Goal: Task Accomplishment & Management: Complete application form

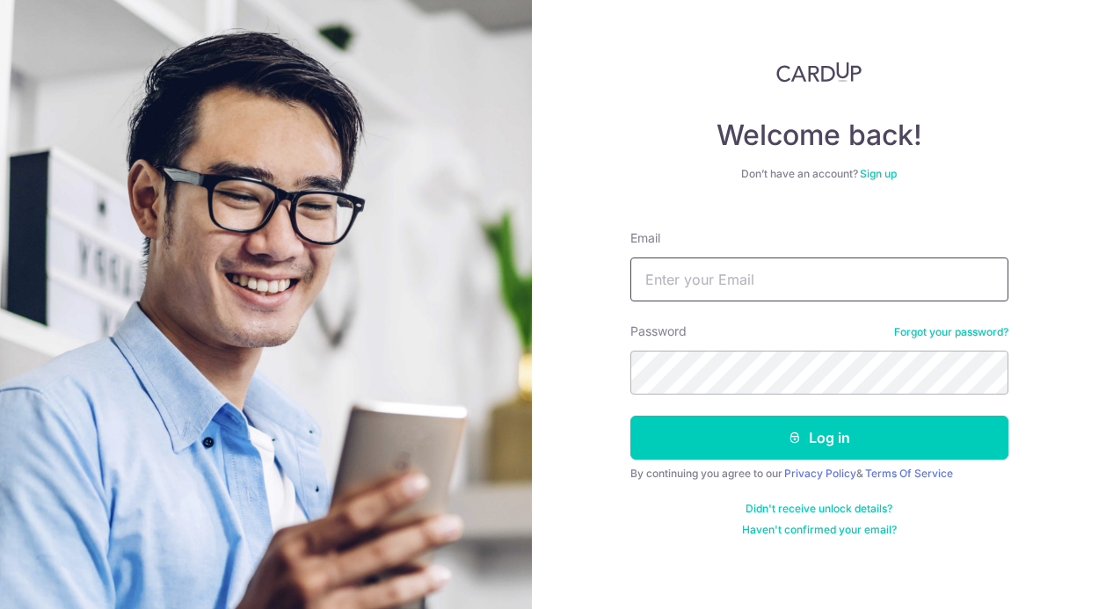
type input "[EMAIL_ADDRESS][DOMAIN_NAME]"
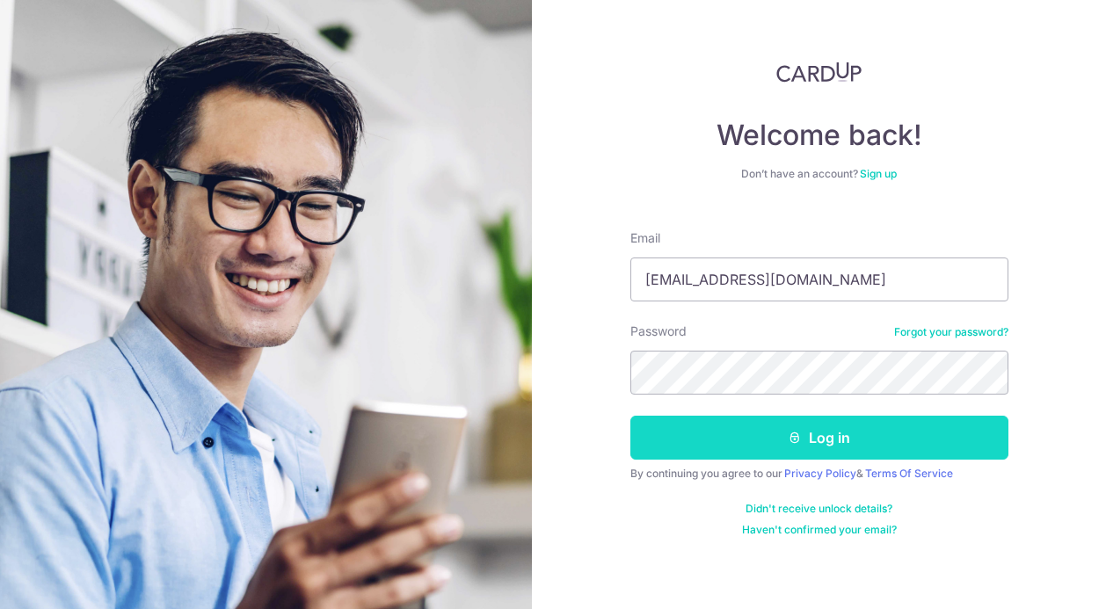
click at [864, 445] on button "Log in" at bounding box center [819, 438] width 378 height 44
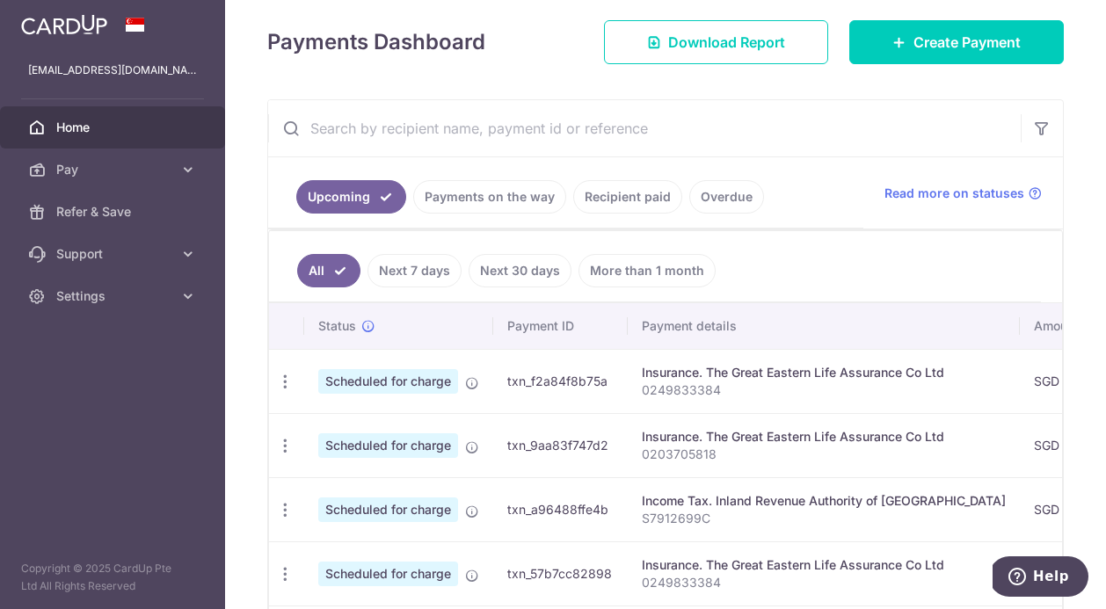
scroll to position [243, 0]
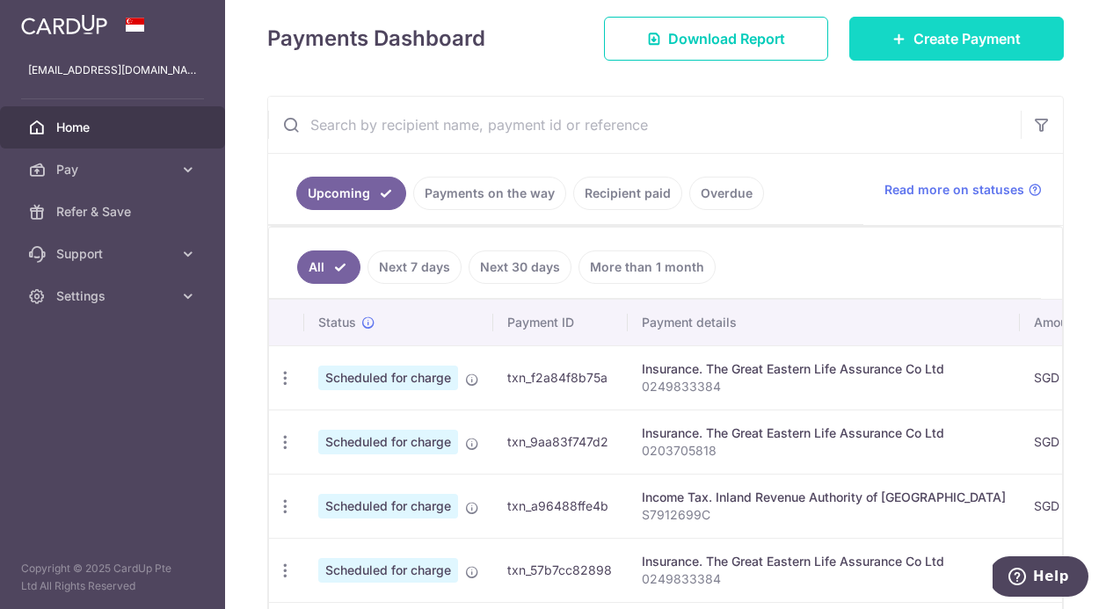
click at [966, 42] on span "Create Payment" at bounding box center [966, 38] width 107 height 21
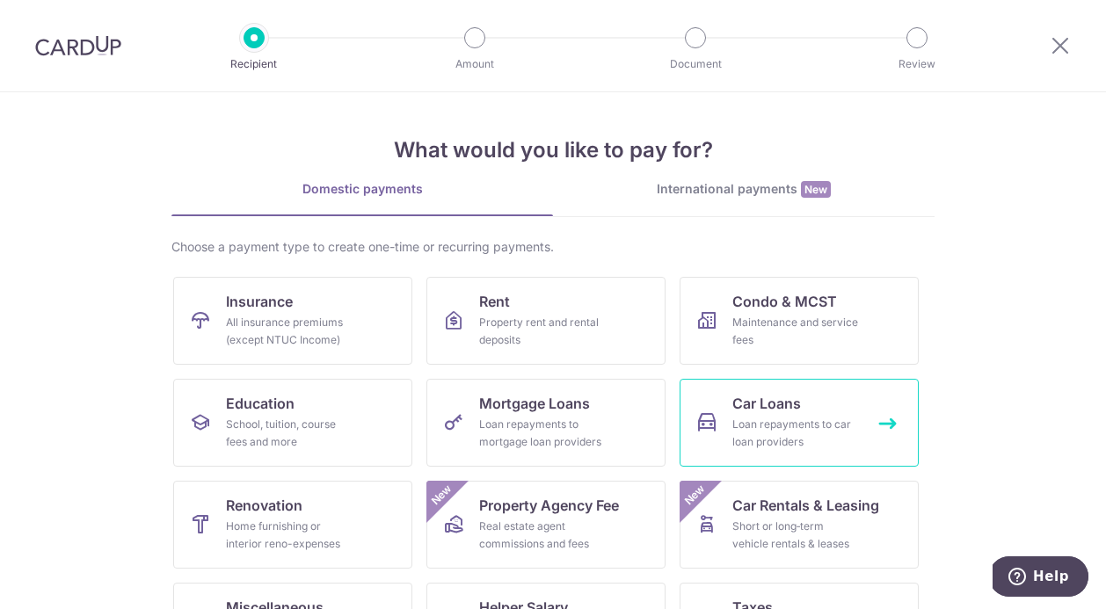
click at [744, 400] on span "Car Loans" at bounding box center [766, 403] width 69 height 21
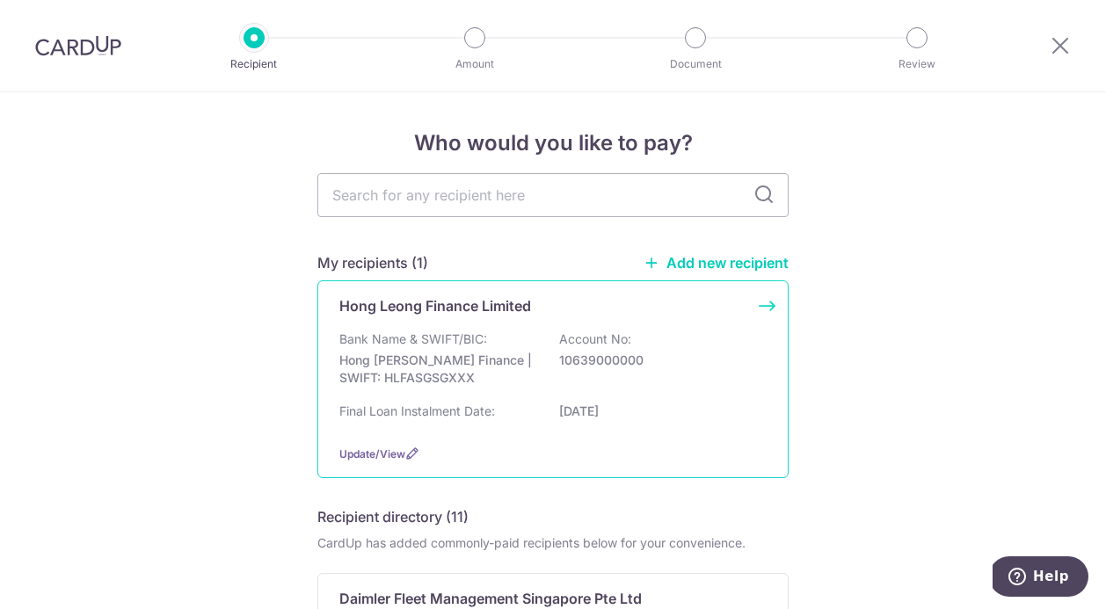
scroll to position [129, 0]
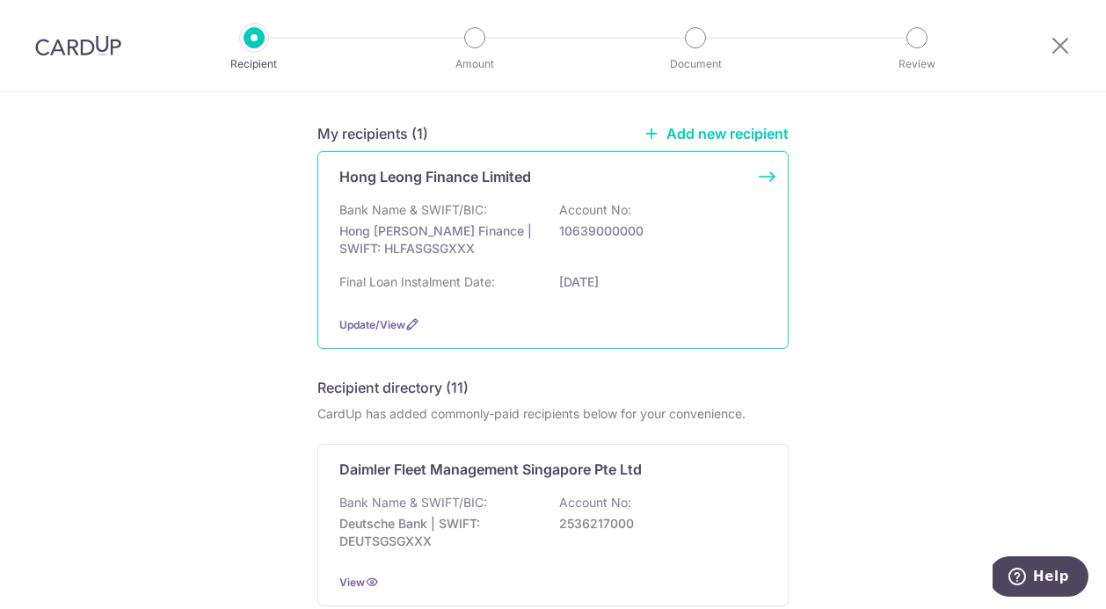
click at [519, 236] on p "Hong Leong Finance | SWIFT: HLFASGSGXXX" at bounding box center [437, 239] width 197 height 35
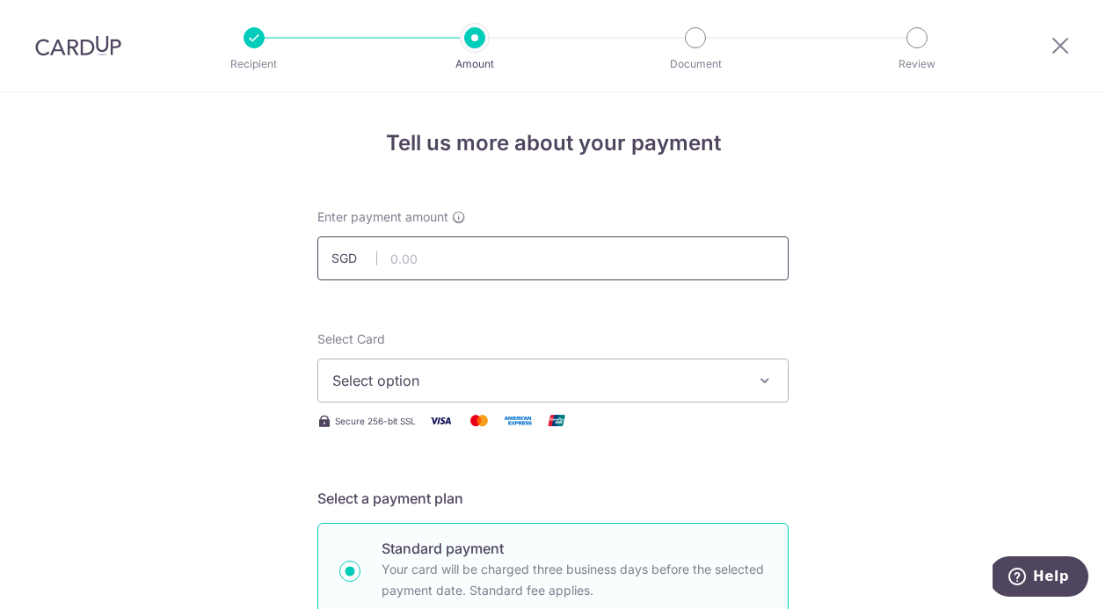
click at [437, 258] on input "text" at bounding box center [552, 258] width 471 height 44
type input "1,000.00"
click at [479, 394] on button "Select option" at bounding box center [552, 381] width 471 height 44
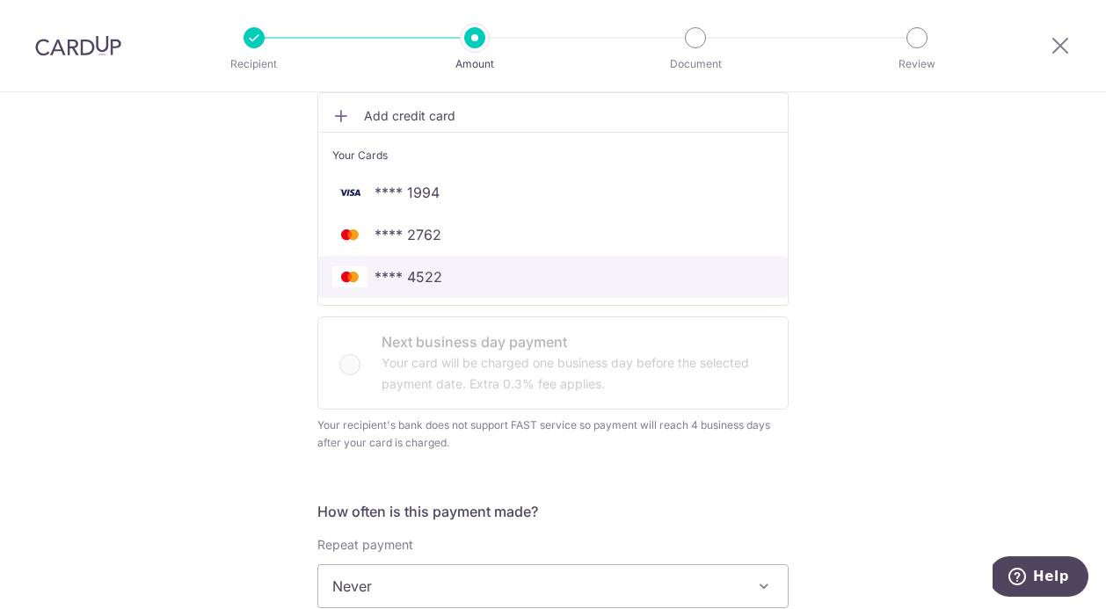
scroll to position [292, 0]
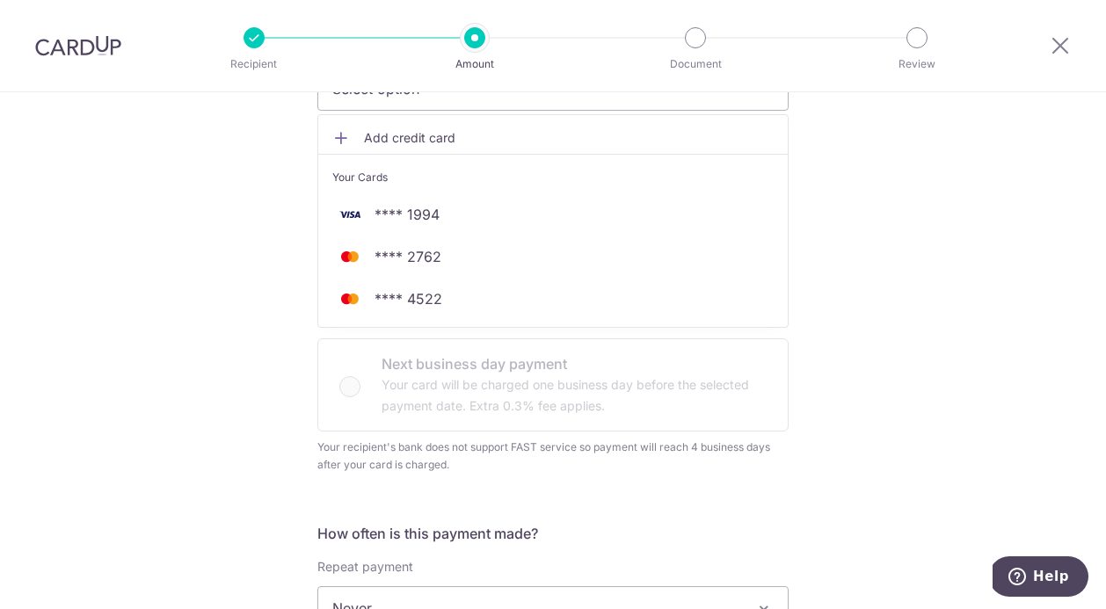
click at [419, 131] on span "Add credit card" at bounding box center [569, 138] width 410 height 18
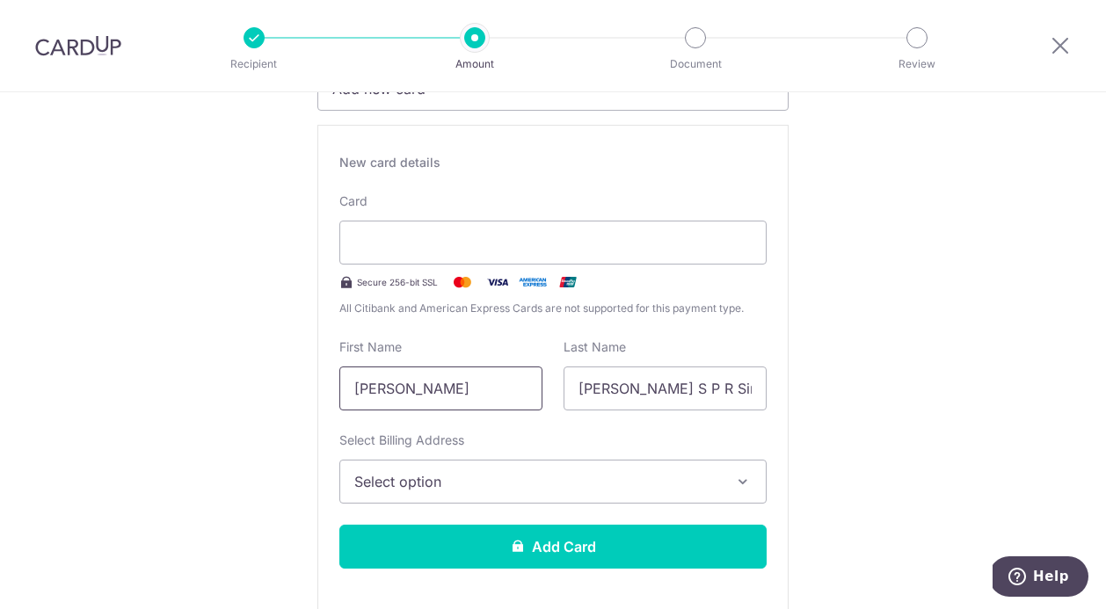
drag, startPoint x: 412, startPoint y: 398, endPoint x: 294, endPoint y: 392, distance: 117.9
type input "ZIRAJUTHEEN"
drag, startPoint x: 723, startPoint y: 389, endPoint x: 527, endPoint y: 403, distance: 196.4
click at [527, 403] on div "First Name ZIRAJUTHEEN Last Name Razali S P R Singham" at bounding box center [553, 374] width 448 height 72
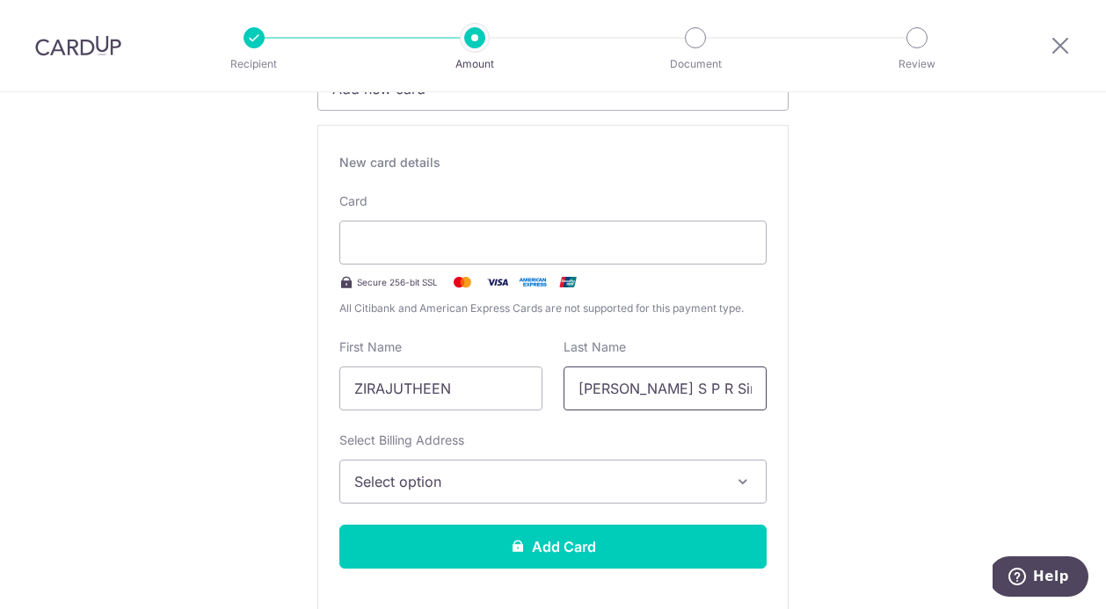
drag, startPoint x: 593, startPoint y: 395, endPoint x: 614, endPoint y: 391, distance: 21.4
click at [614, 391] on input "Razali S P R Singham" at bounding box center [664, 389] width 203 height 44
click at [714, 388] on input "Razali S P R Singham" at bounding box center [664, 389] width 203 height 44
drag, startPoint x: 719, startPoint y: 388, endPoint x: 565, endPoint y: 397, distance: 154.1
click at [565, 397] on input "Razali S P R Singham" at bounding box center [664, 389] width 203 height 44
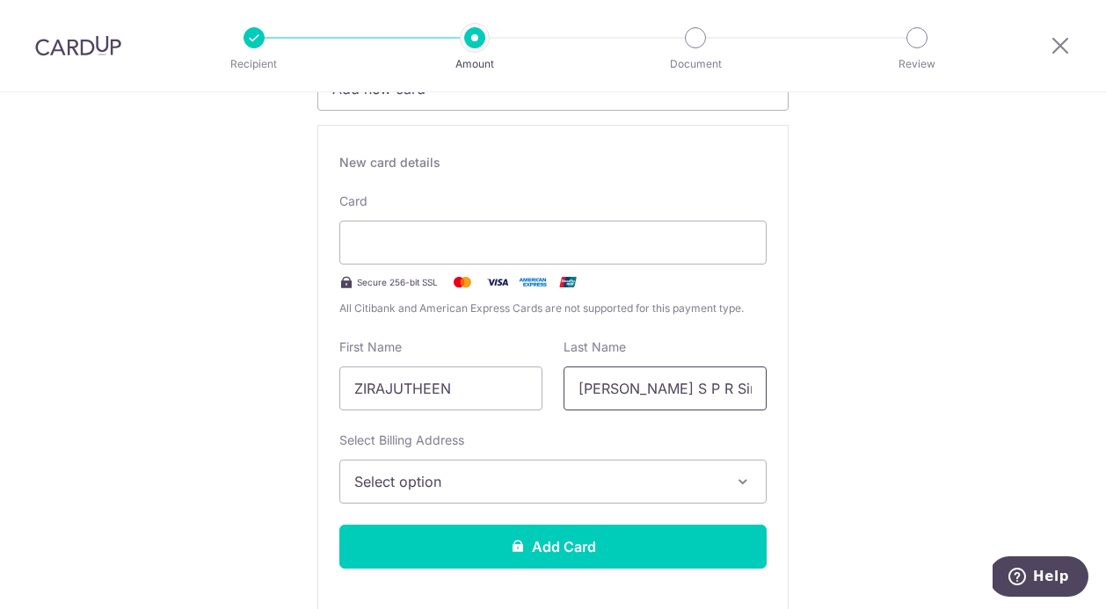
drag, startPoint x: 730, startPoint y: 388, endPoint x: 577, endPoint y: 388, distance: 153.8
click at [577, 388] on input "Razali S P R Singham" at bounding box center [664, 389] width 203 height 44
type input "BMP"
click at [472, 475] on span "Select option" at bounding box center [537, 481] width 366 height 21
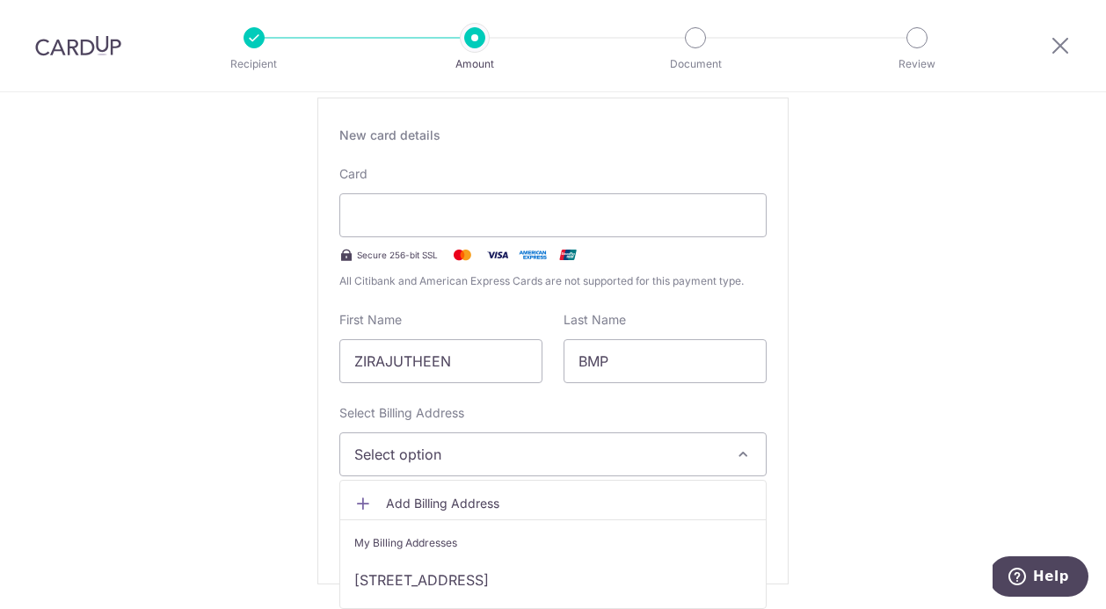
scroll to position [454, 0]
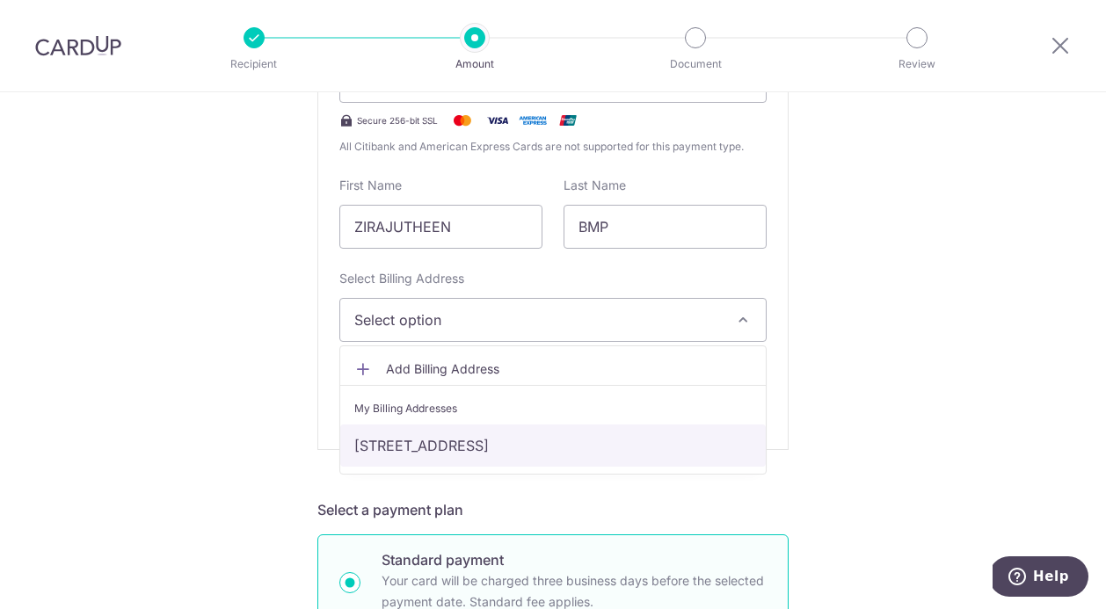
click at [589, 451] on link "60 Bayshore Rd, 30-04, 30-04, Singapore, Singapore, Singapore-469982" at bounding box center [552, 446] width 425 height 42
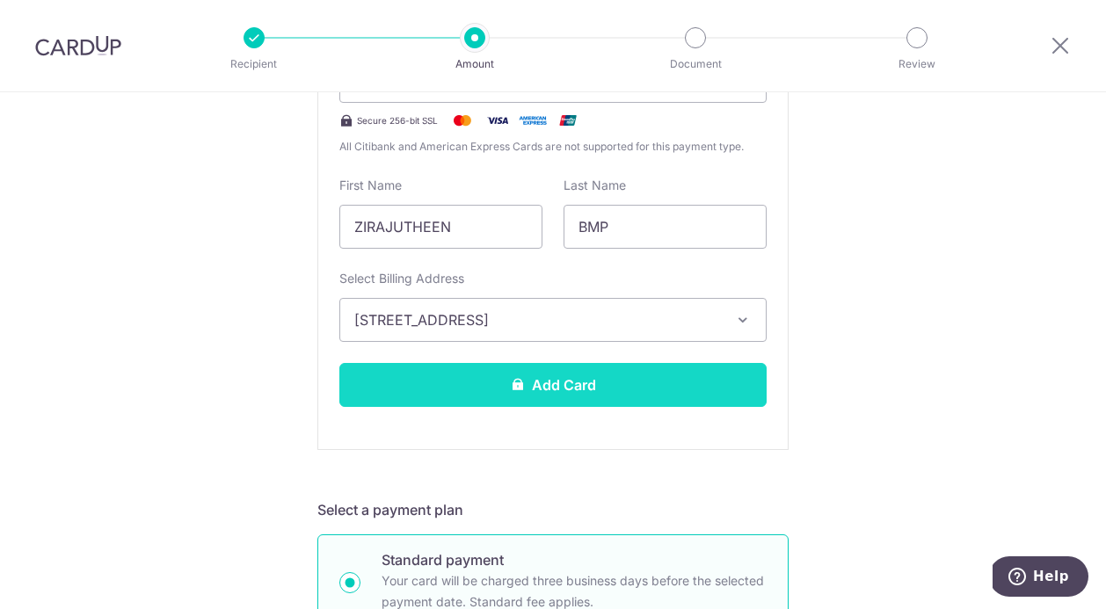
click at [577, 391] on button "Add Card" at bounding box center [552, 385] width 427 height 44
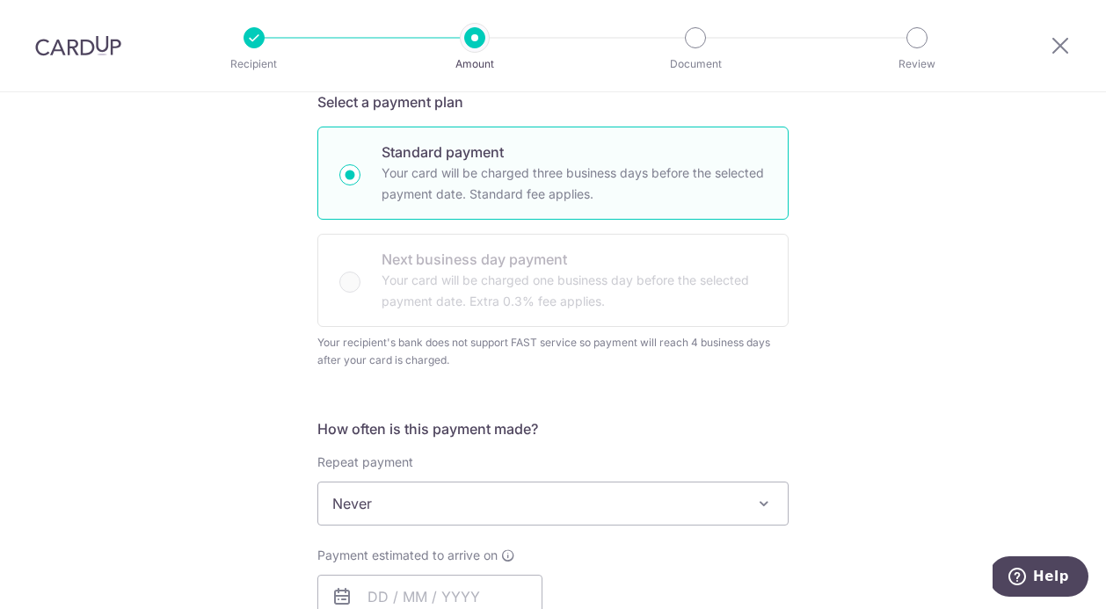
scroll to position [918, 0]
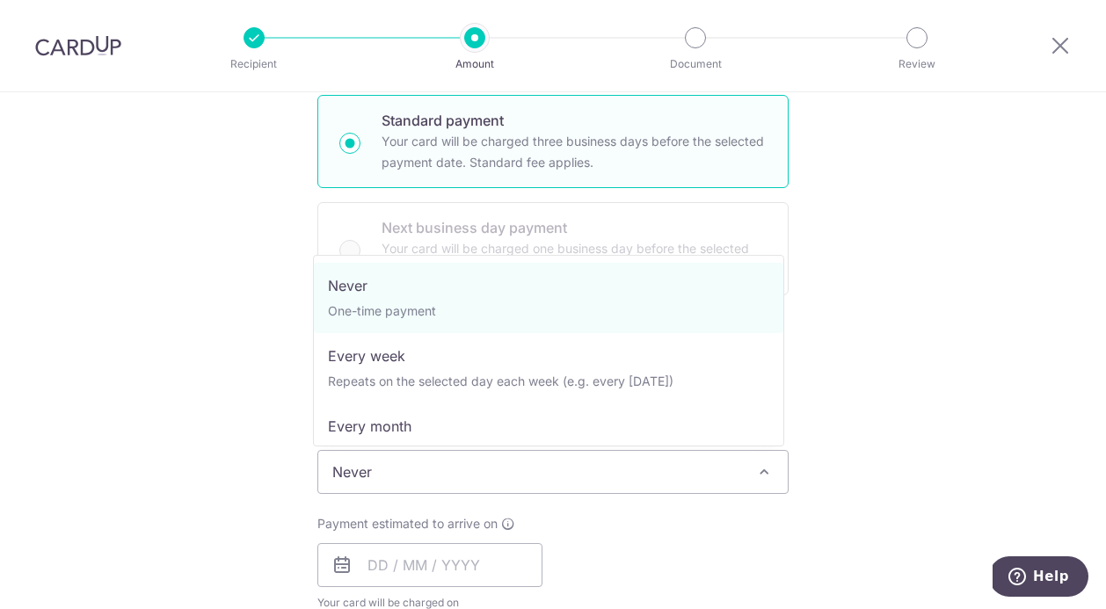
click at [713, 463] on span "Never" at bounding box center [552, 472] width 469 height 42
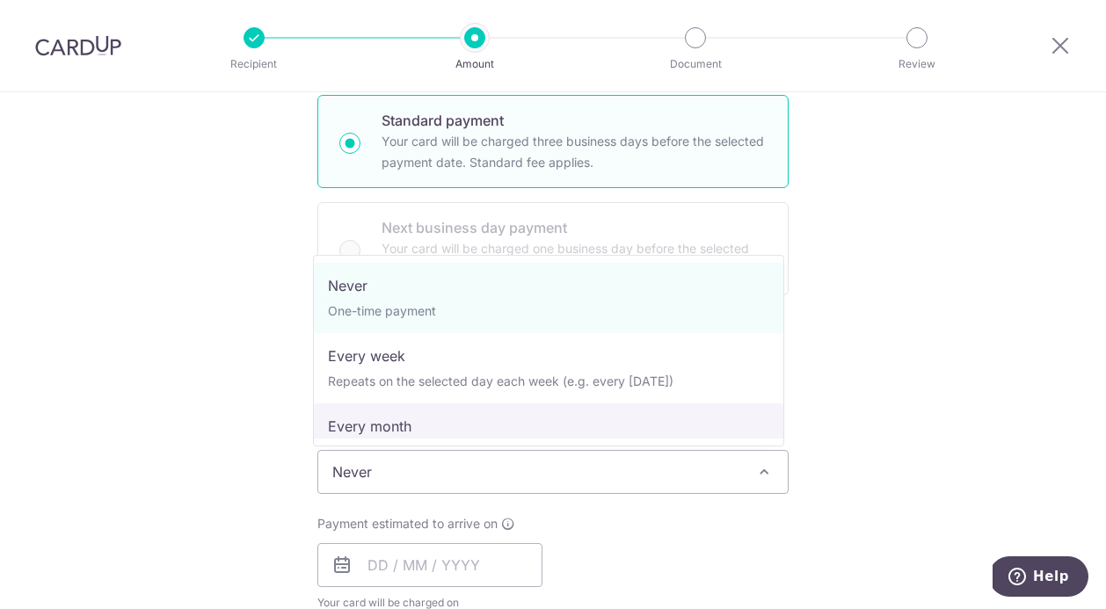
select select "3"
type input "30/05/2032"
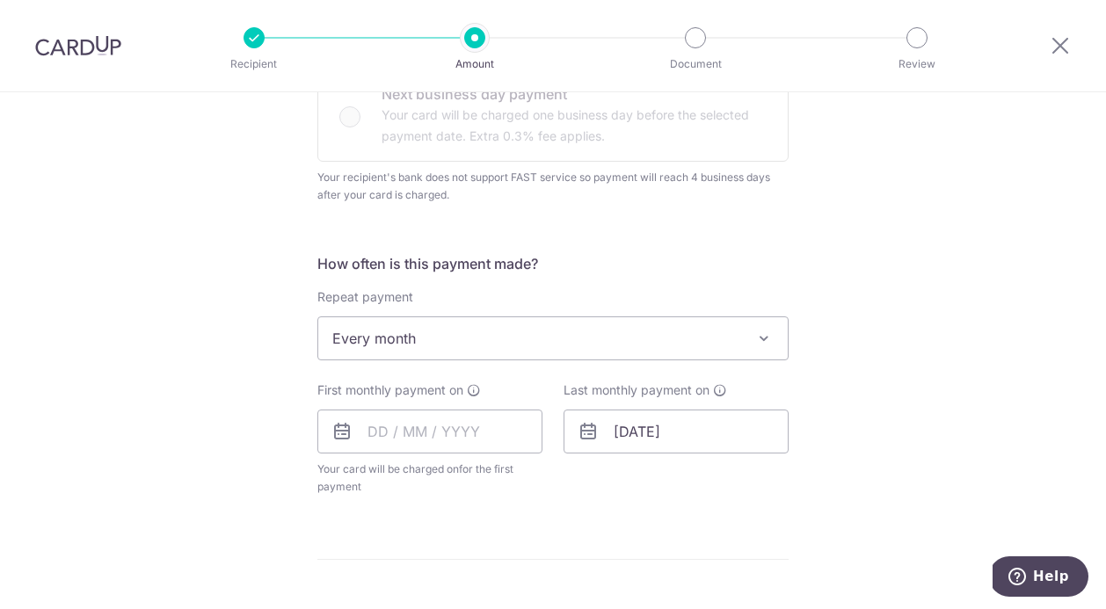
scroll to position [1075, 0]
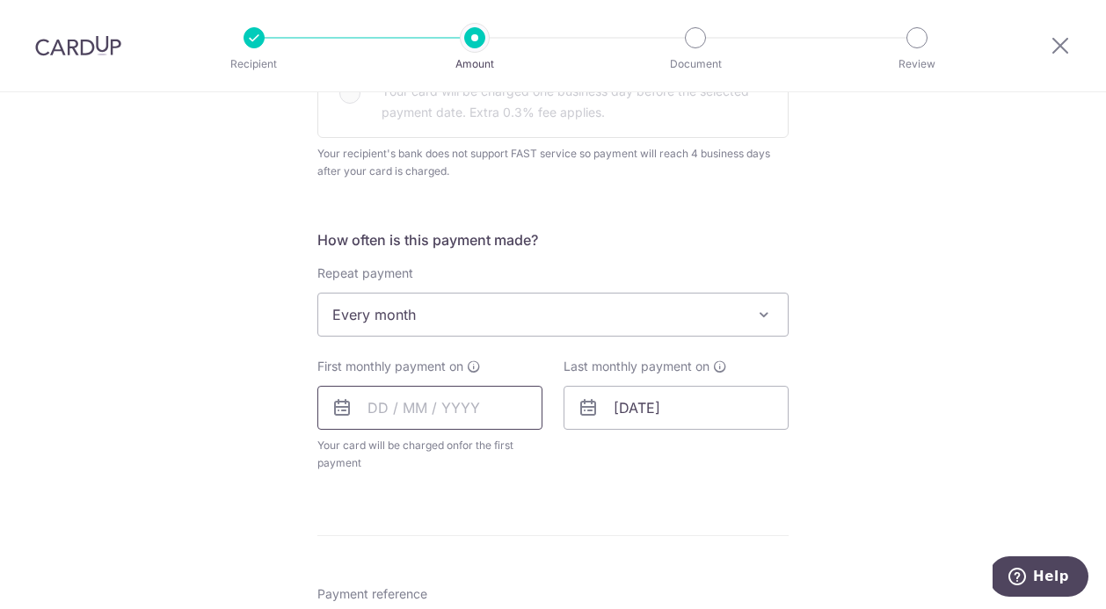
click at [366, 414] on input "text" at bounding box center [429, 408] width 225 height 44
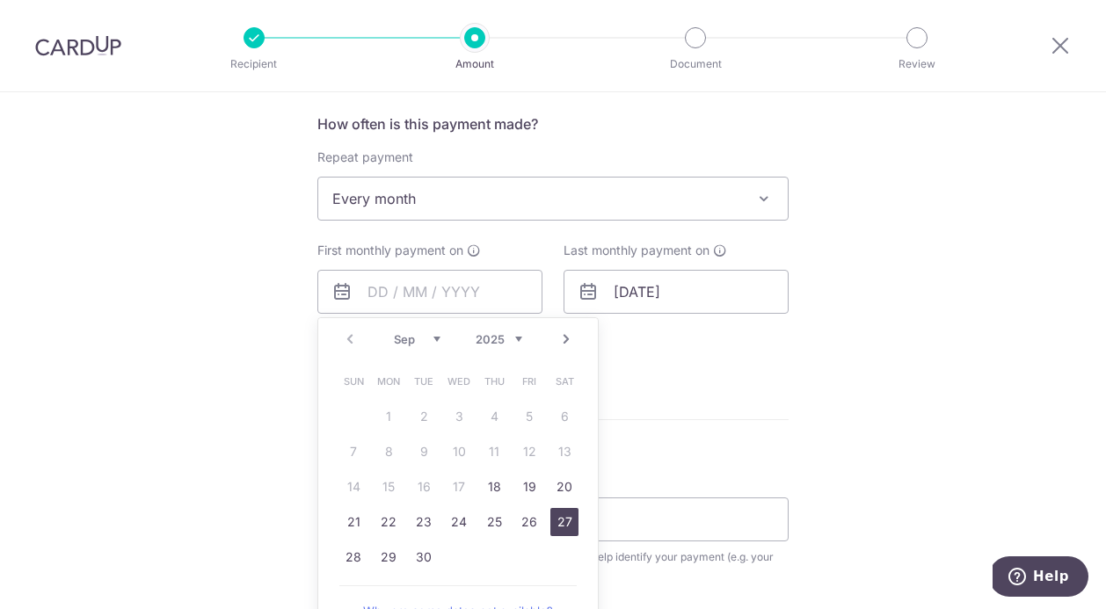
click at [567, 519] on link "27" at bounding box center [564, 522] width 28 height 28
type input "27/09/2025"
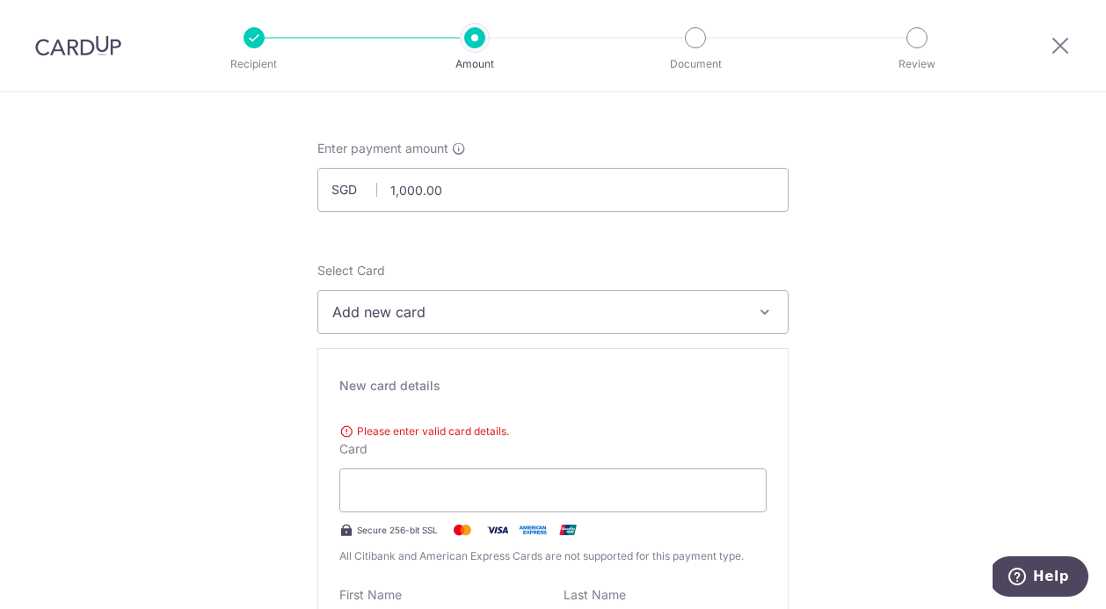
scroll to position [221, 0]
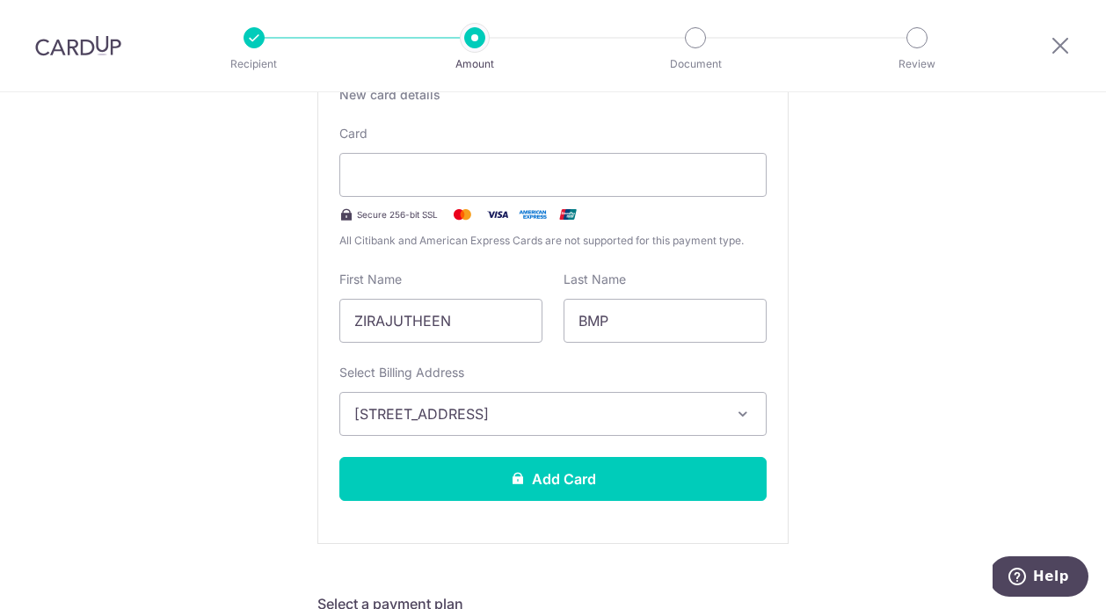
scroll to position [512, 0]
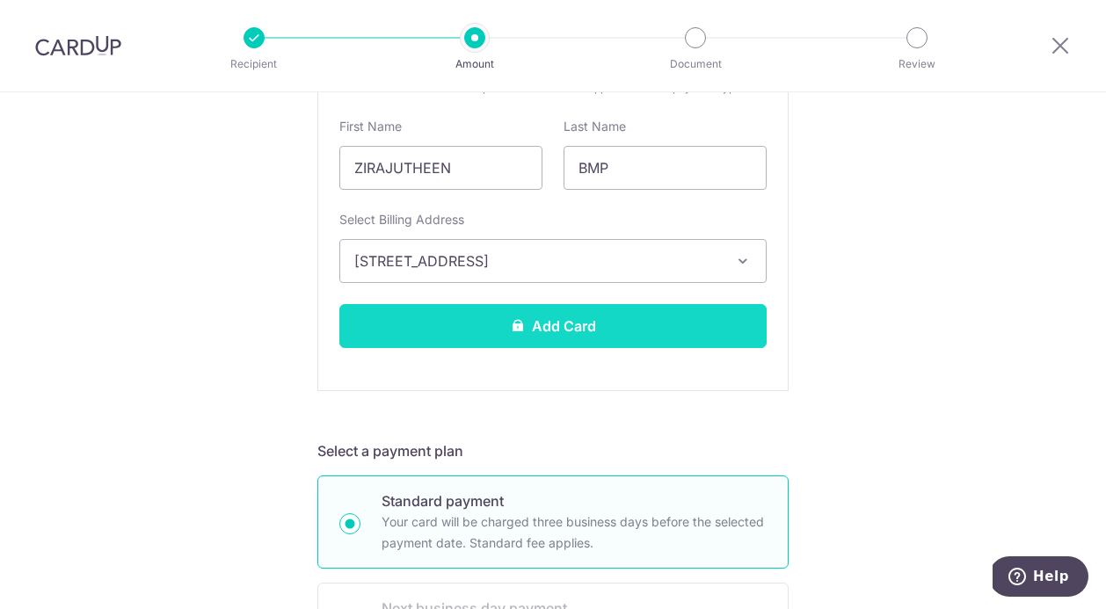
click at [589, 321] on button "Add Card" at bounding box center [552, 326] width 427 height 44
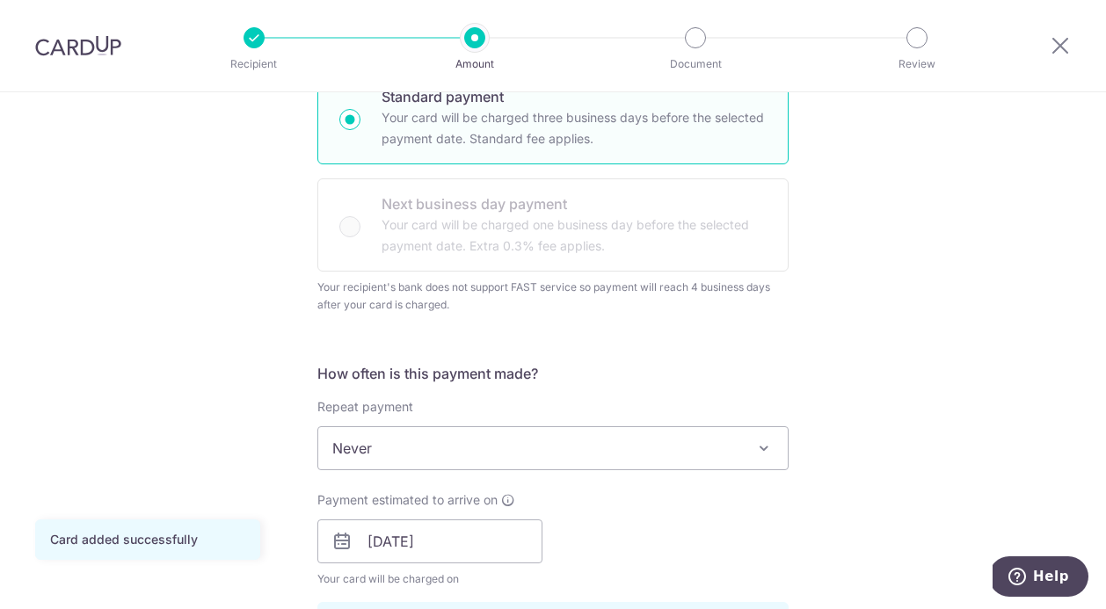
scroll to position [602, 0]
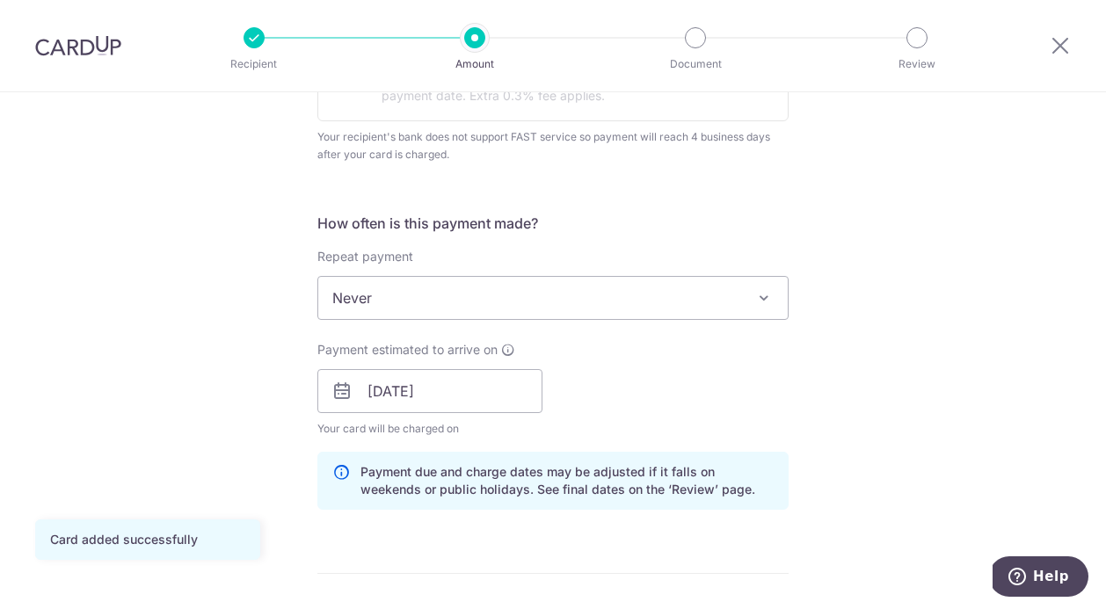
click at [754, 300] on span at bounding box center [763, 297] width 21 height 21
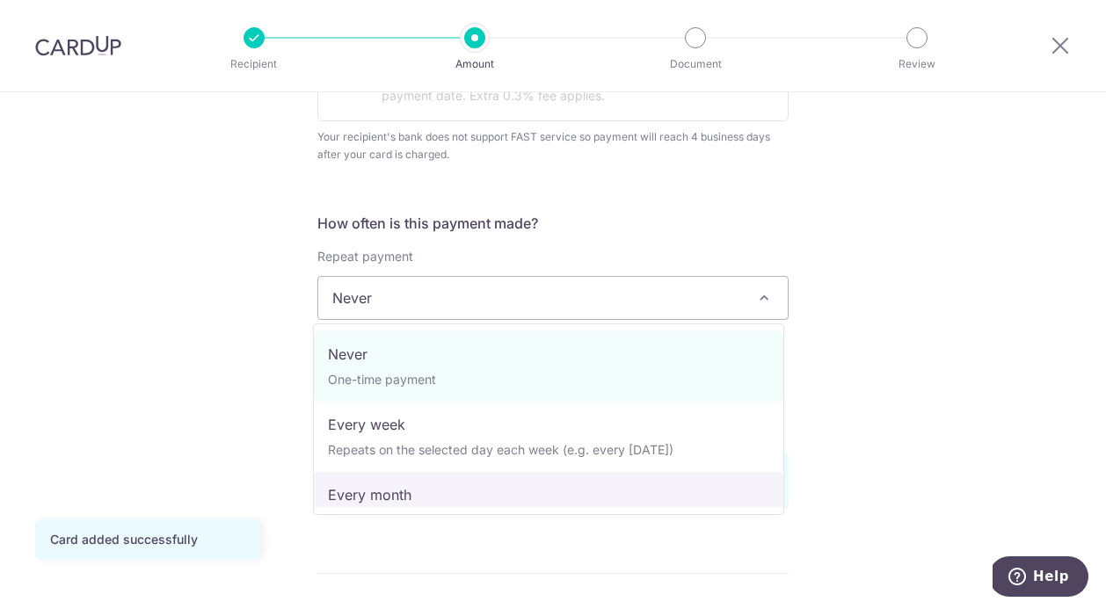
select select "3"
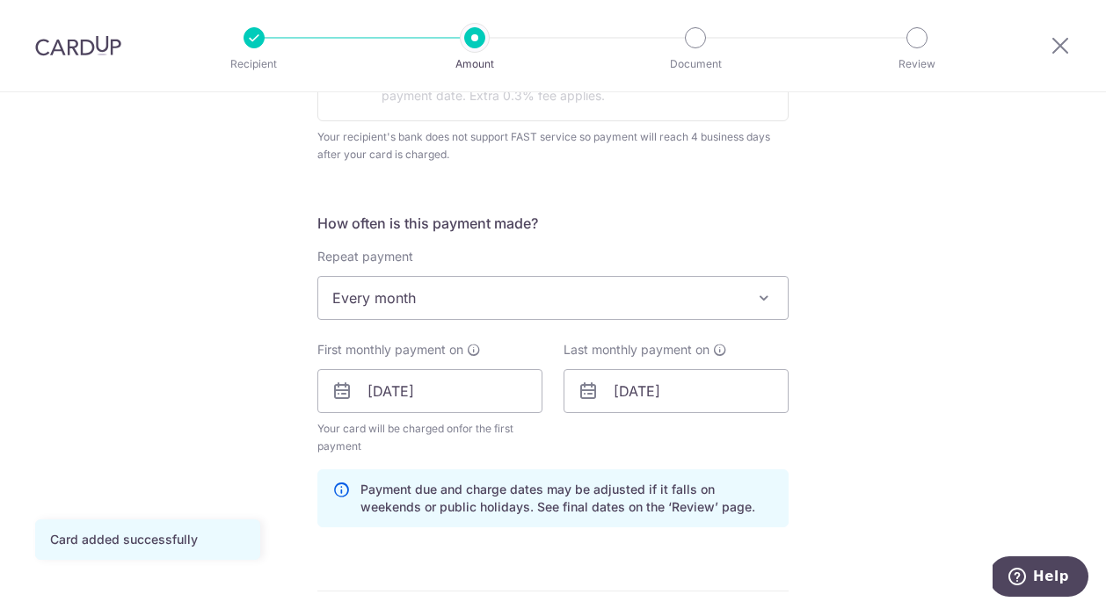
click at [868, 387] on div "Tell us more about your payment Enter payment amount SGD 1,000.00 1000.00 Card …" at bounding box center [553, 351] width 1106 height 1722
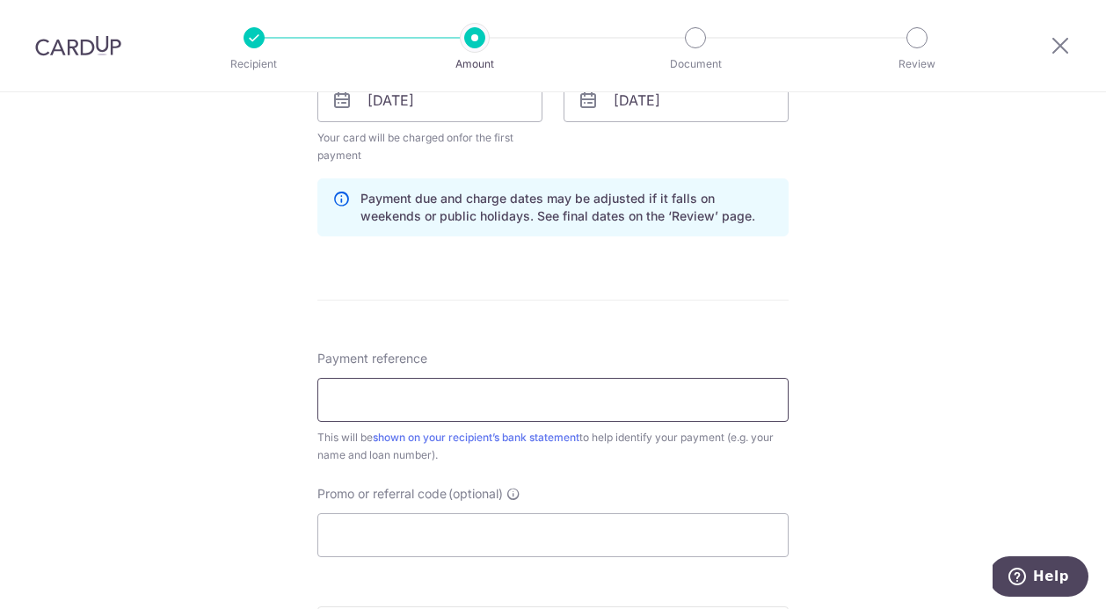
scroll to position [911, 0]
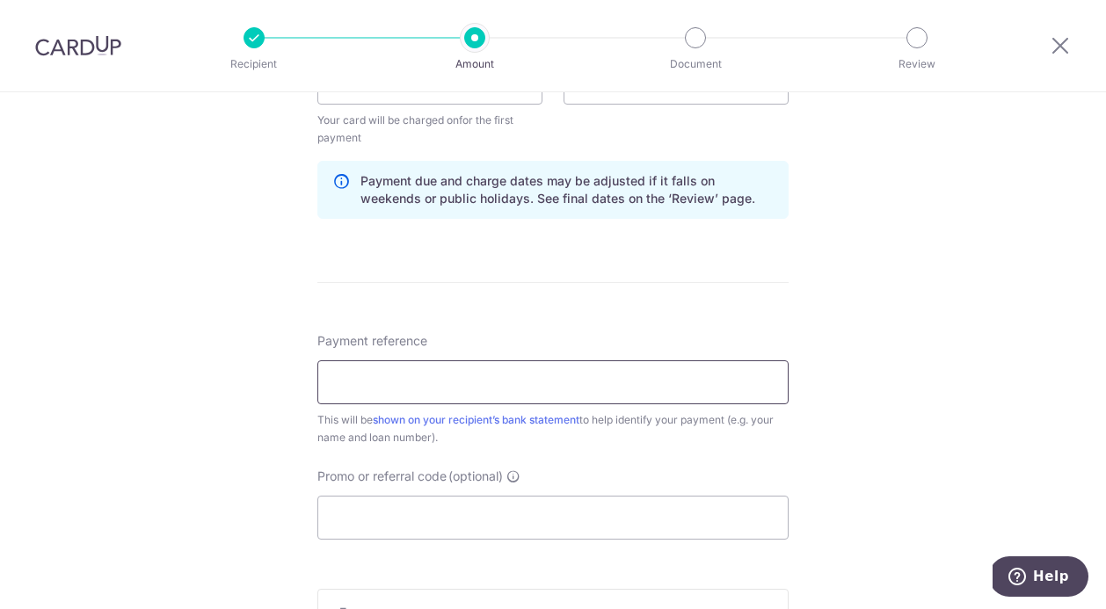
click at [664, 391] on input "Payment reference" at bounding box center [552, 382] width 471 height 44
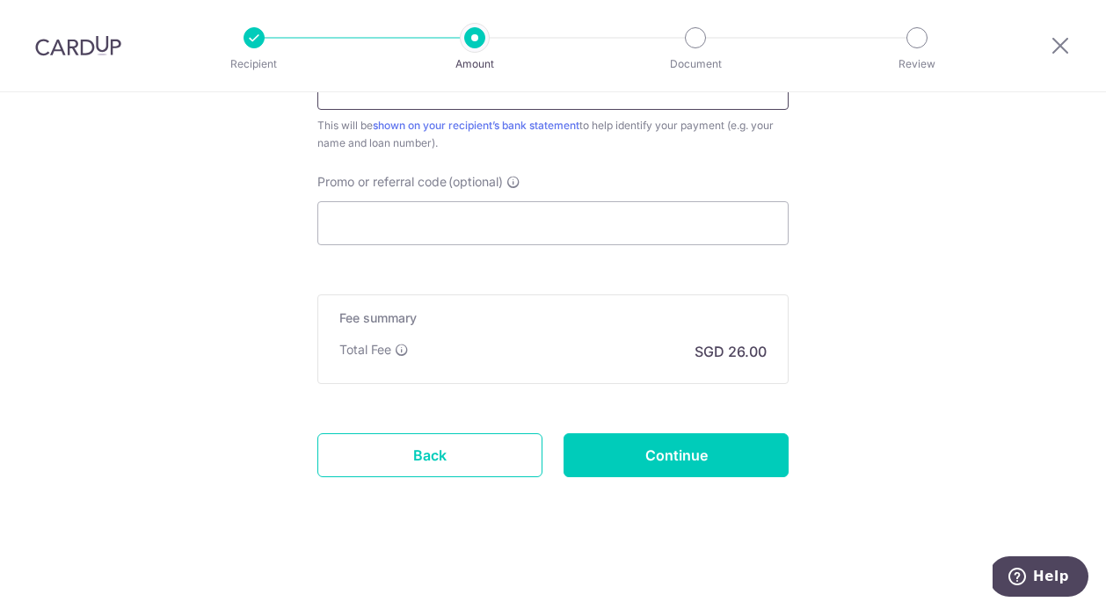
scroll to position [1061, 0]
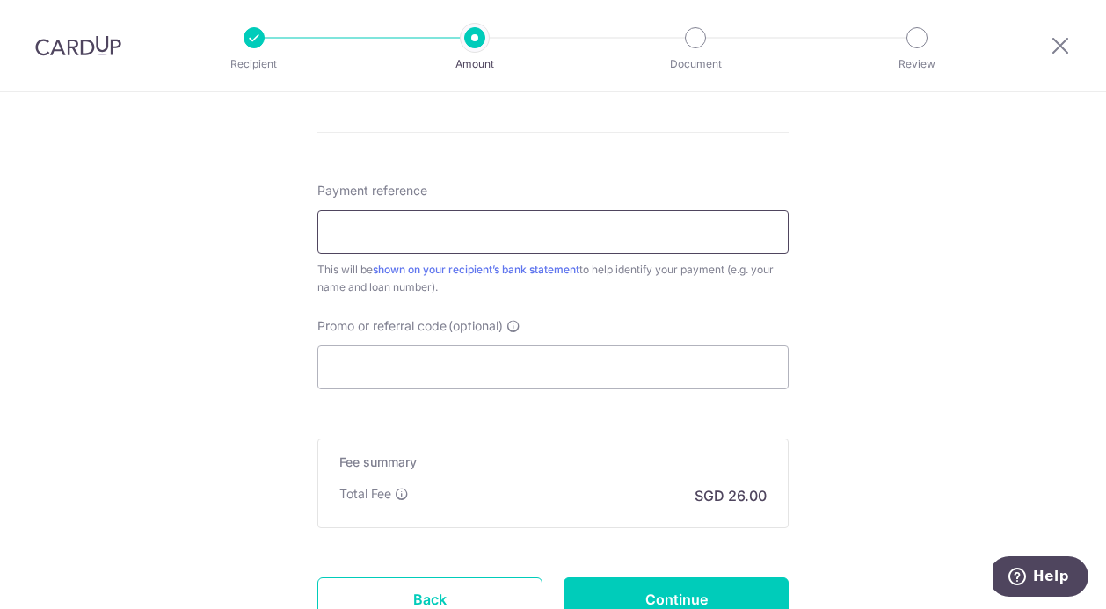
click at [485, 232] on input "Payment reference" at bounding box center [552, 232] width 471 height 44
click at [446, 232] on input "Zirajutheen" at bounding box center [552, 232] width 471 height 44
drag, startPoint x: 475, startPoint y: 238, endPoint x: 409, endPoint y: 228, distance: 66.8
click at [409, 228] on input "Zirajutheen Loan No." at bounding box center [552, 232] width 471 height 44
paste input "10639-000-000"
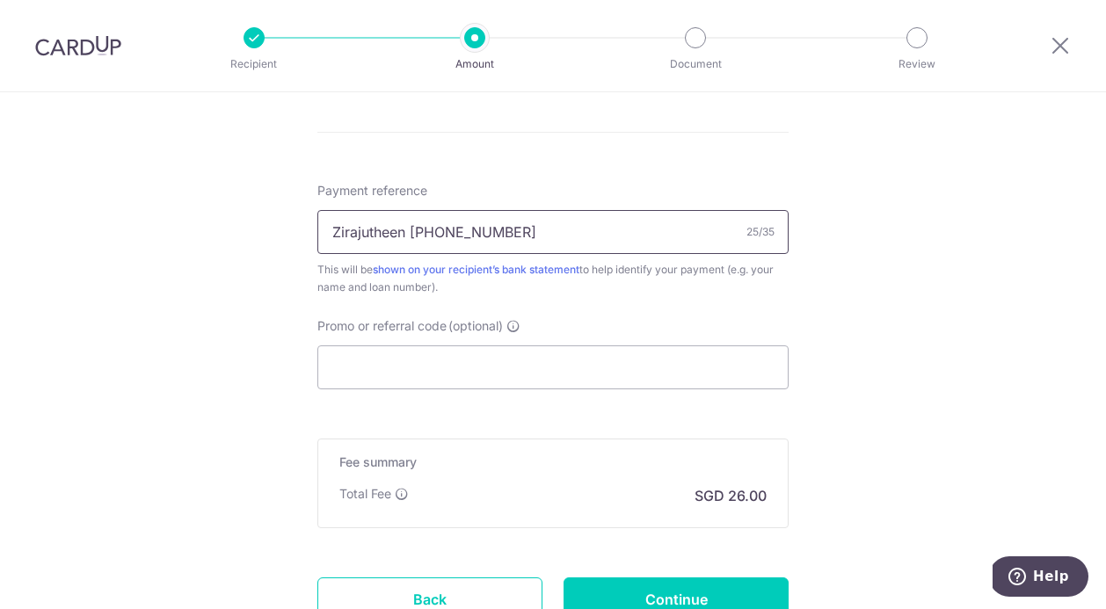
click at [531, 237] on input "Zirajutheen 10639-000-000" at bounding box center [552, 232] width 471 height 44
click at [488, 227] on input "Zirajutheen 10639-000-000 SBZ6561Y" at bounding box center [552, 232] width 471 height 44
type input "Zirajutheen 10639000000 SBZ6561Y"
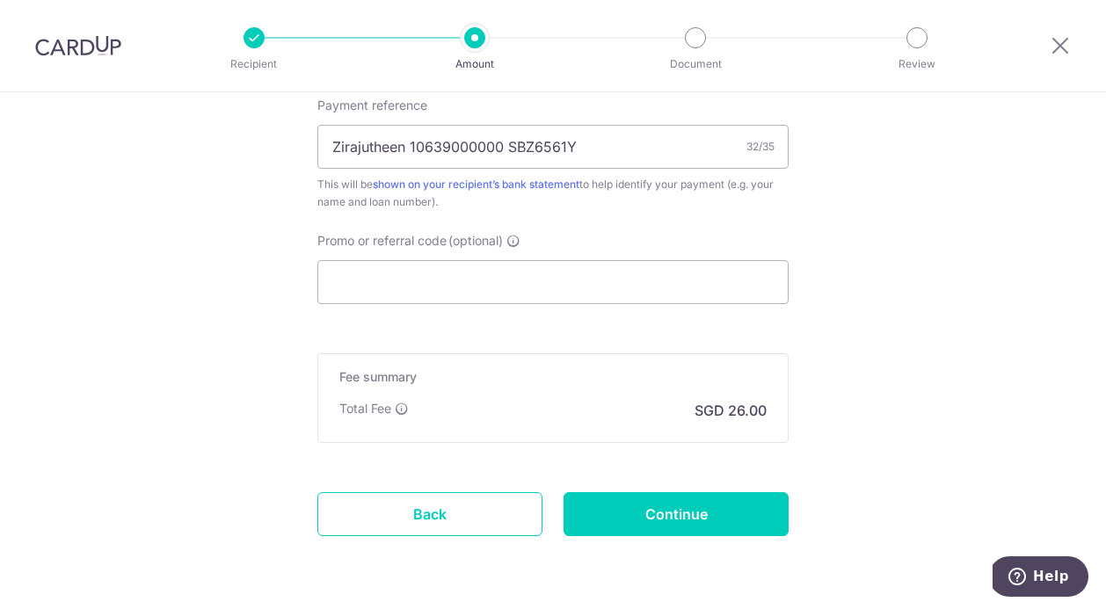
scroll to position [1205, 0]
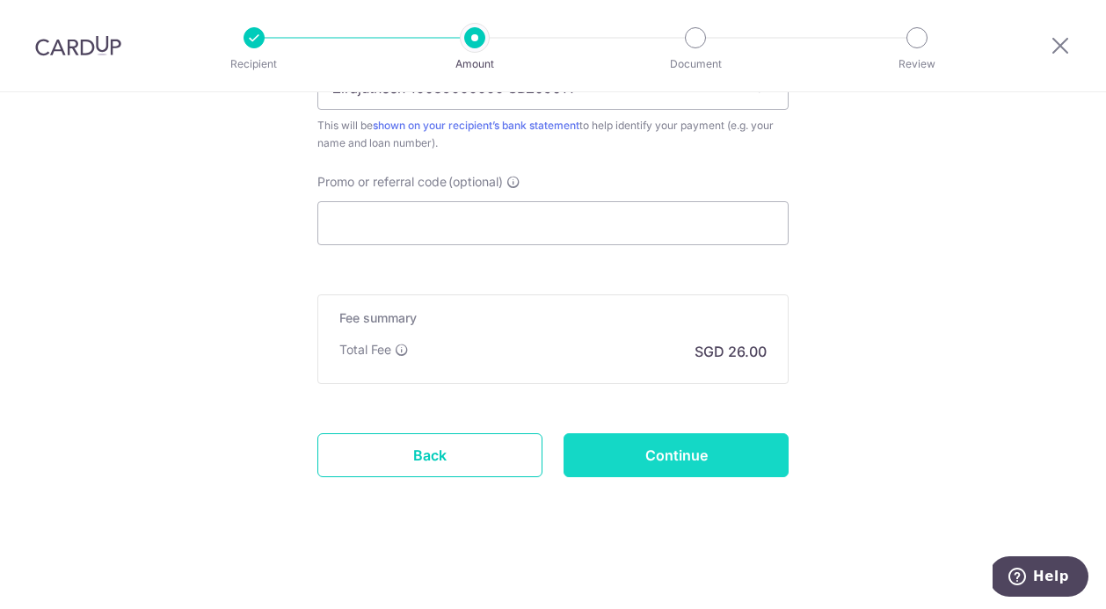
click at [756, 461] on input "Continue" at bounding box center [675, 455] width 225 height 44
type input "Create Schedule"
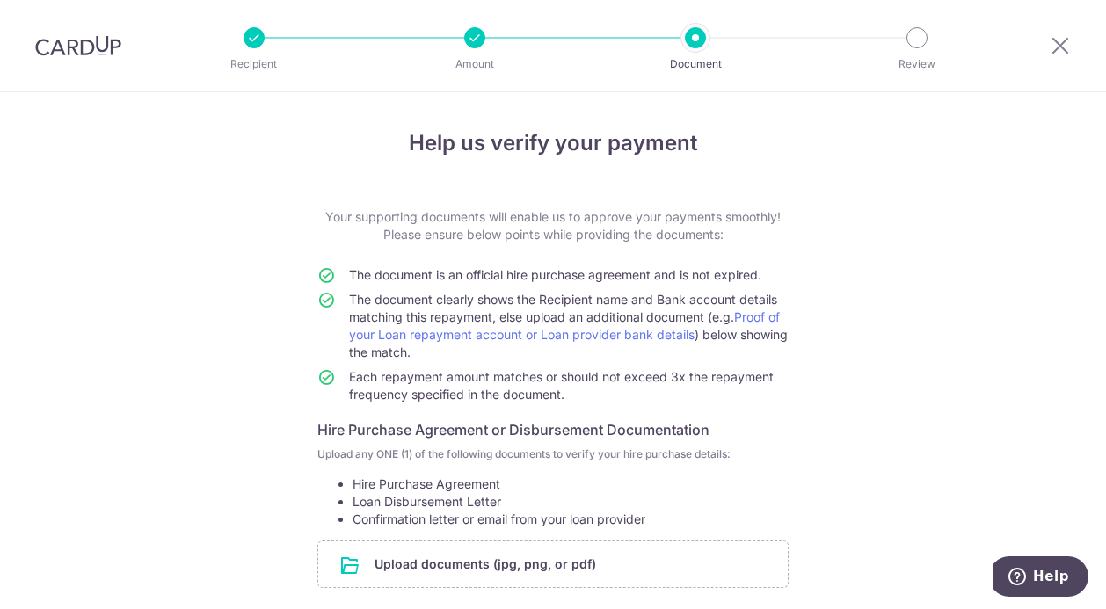
scroll to position [24, 0]
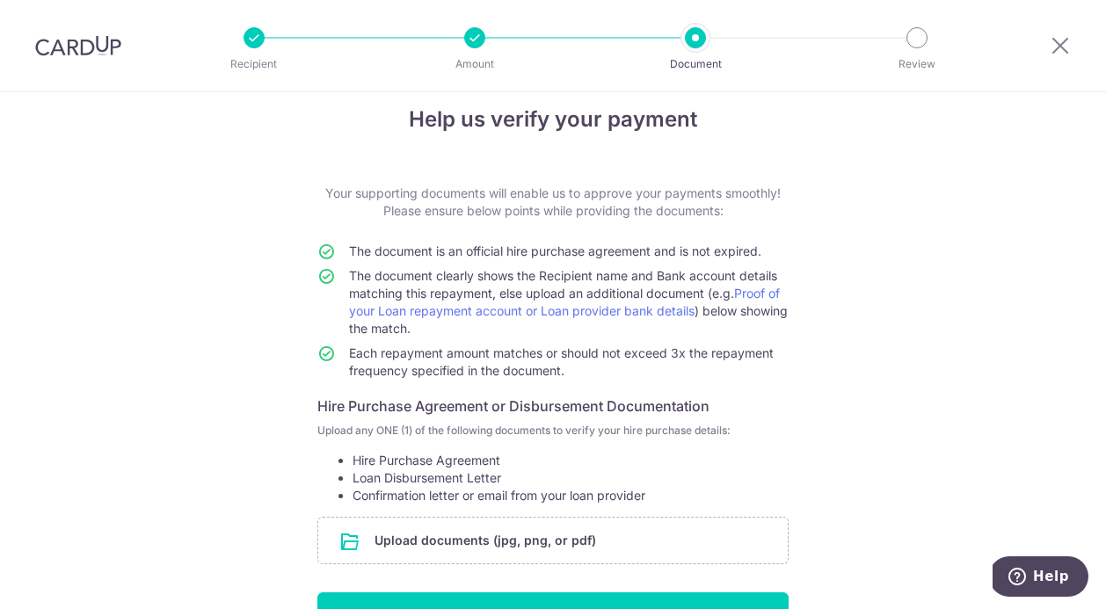
click at [851, 267] on div "Help us verify your payment Your supporting documents will enable us to approve…" at bounding box center [553, 406] width 1106 height 675
click at [989, 414] on div "Help us verify your payment Your supporting documents will enable us to approve…" at bounding box center [553, 406] width 1106 height 675
